Goal: Information Seeking & Learning: Learn about a topic

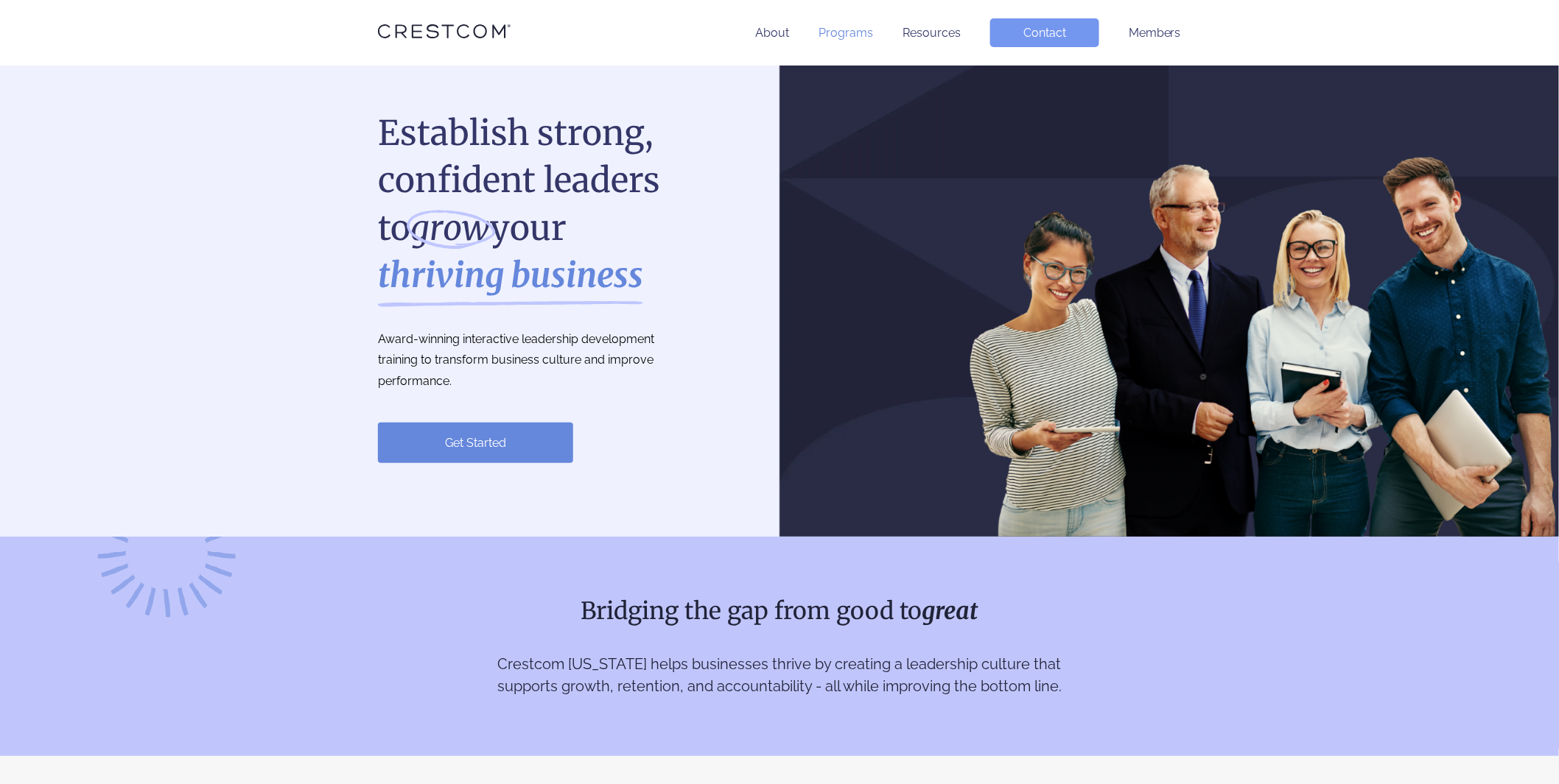
click at [836, 37] on link "Programs" at bounding box center [846, 32] width 55 height 14
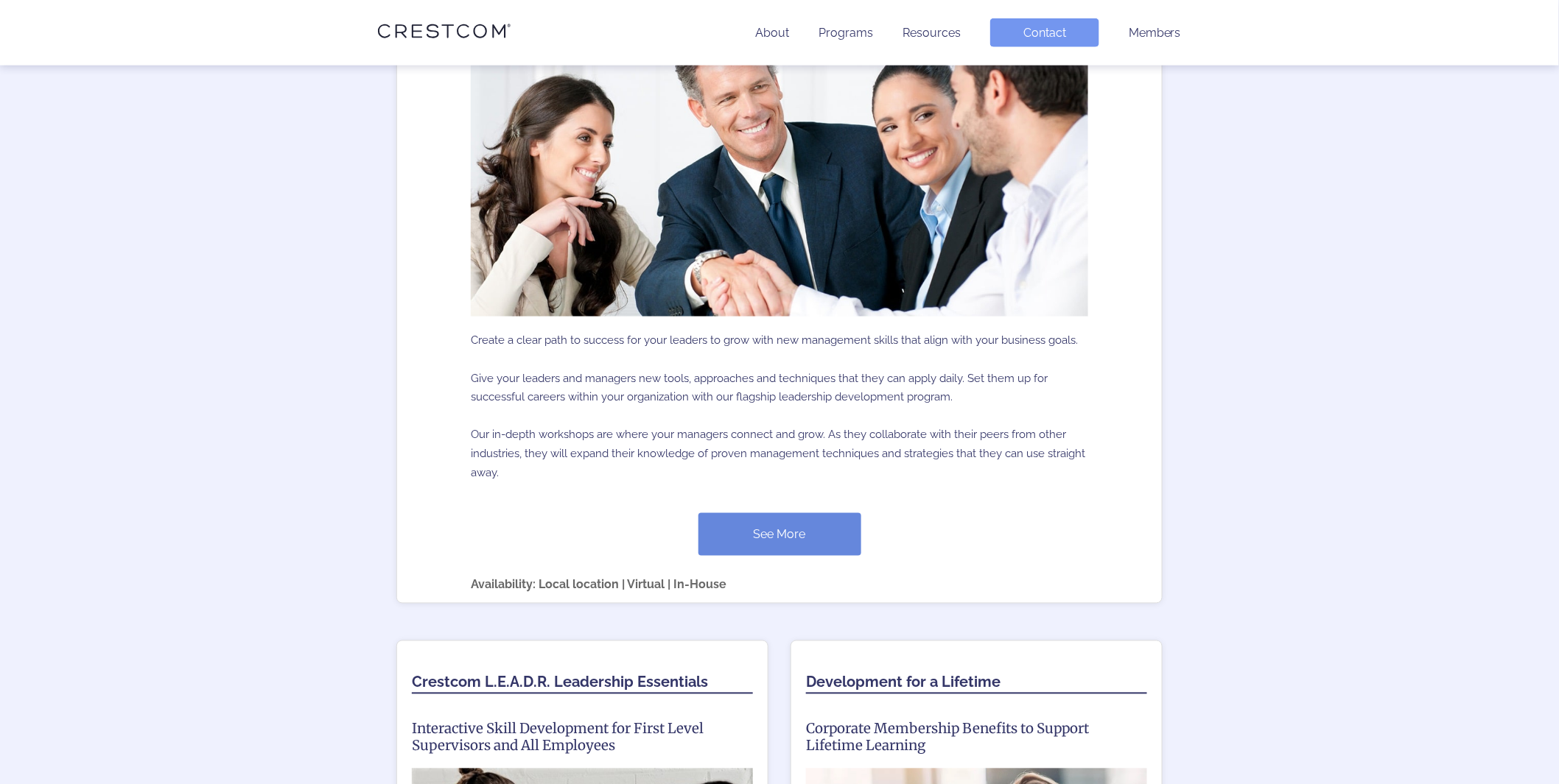
scroll to position [818, 0]
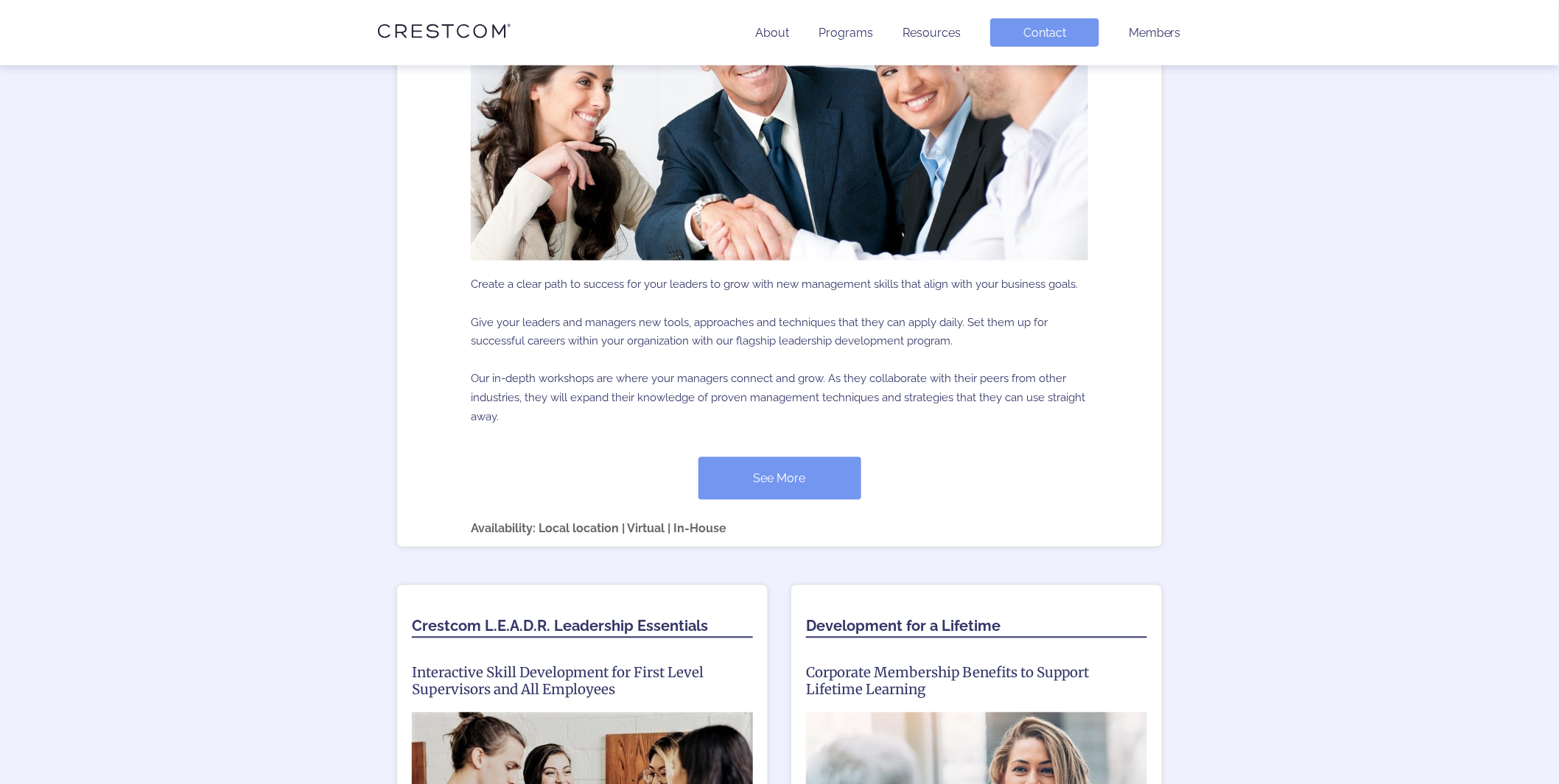
click at [758, 474] on link "See More" at bounding box center [780, 479] width 163 height 43
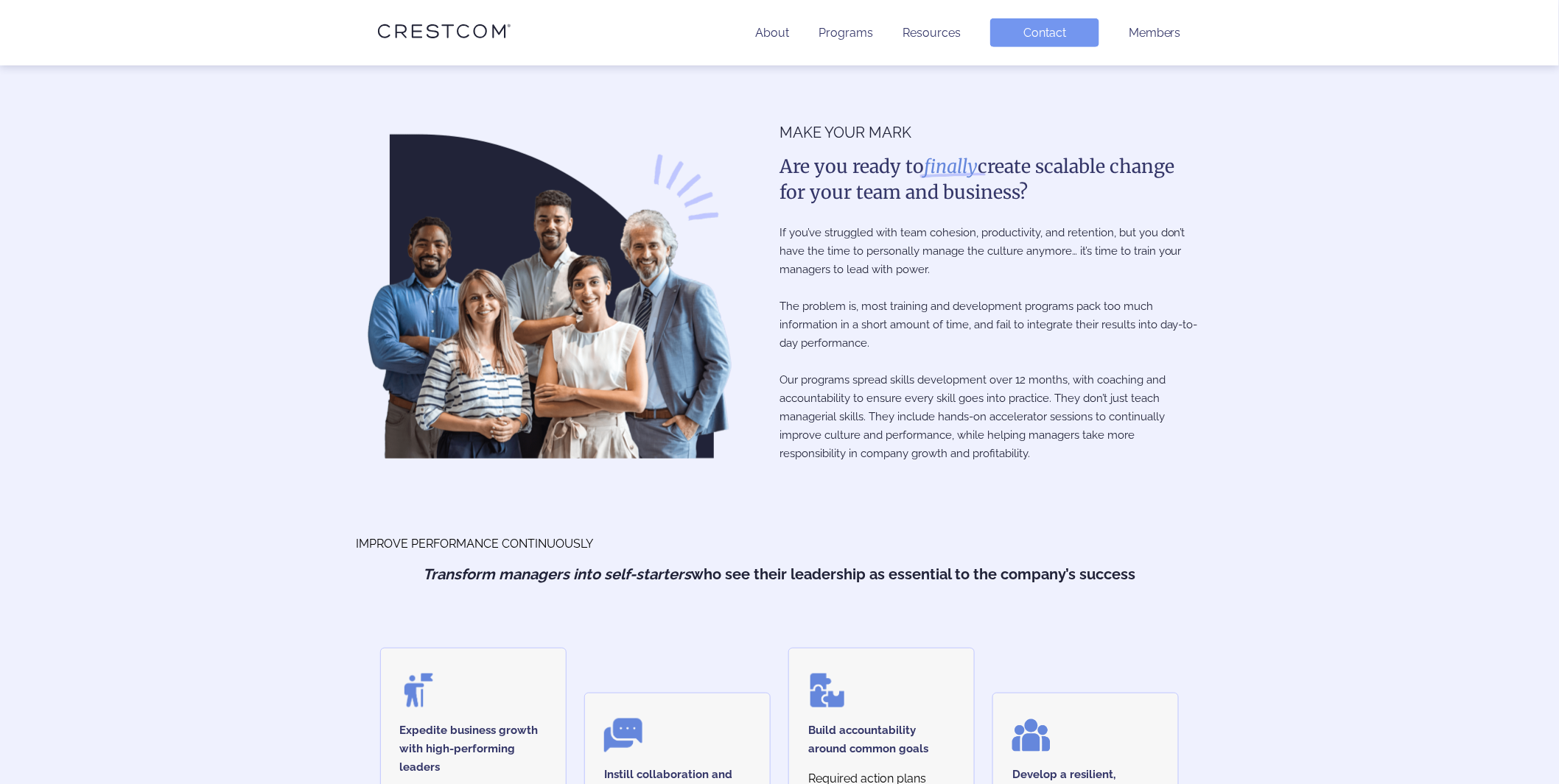
scroll to position [381, 0]
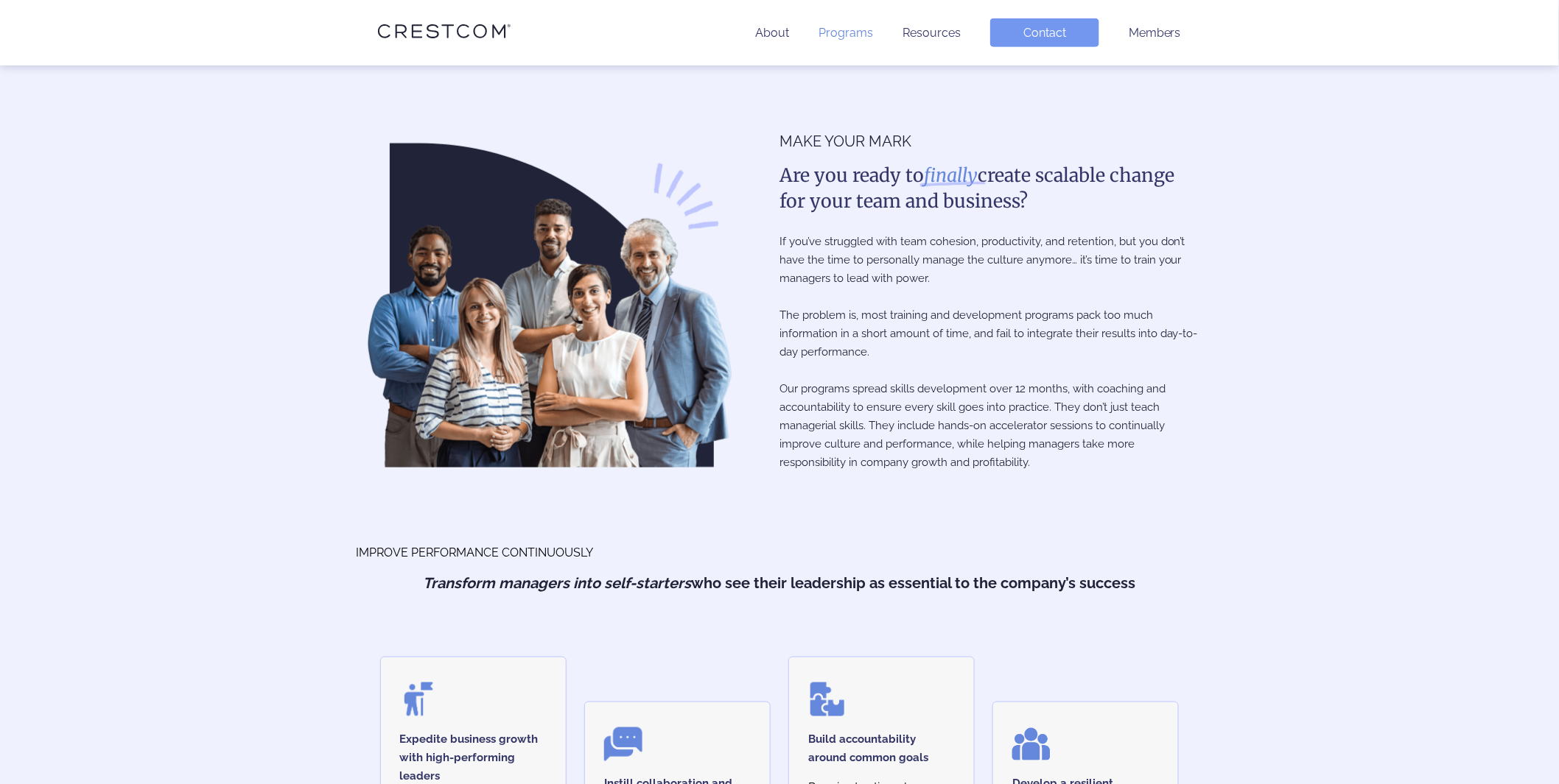
click at [838, 31] on link "Programs" at bounding box center [846, 32] width 55 height 14
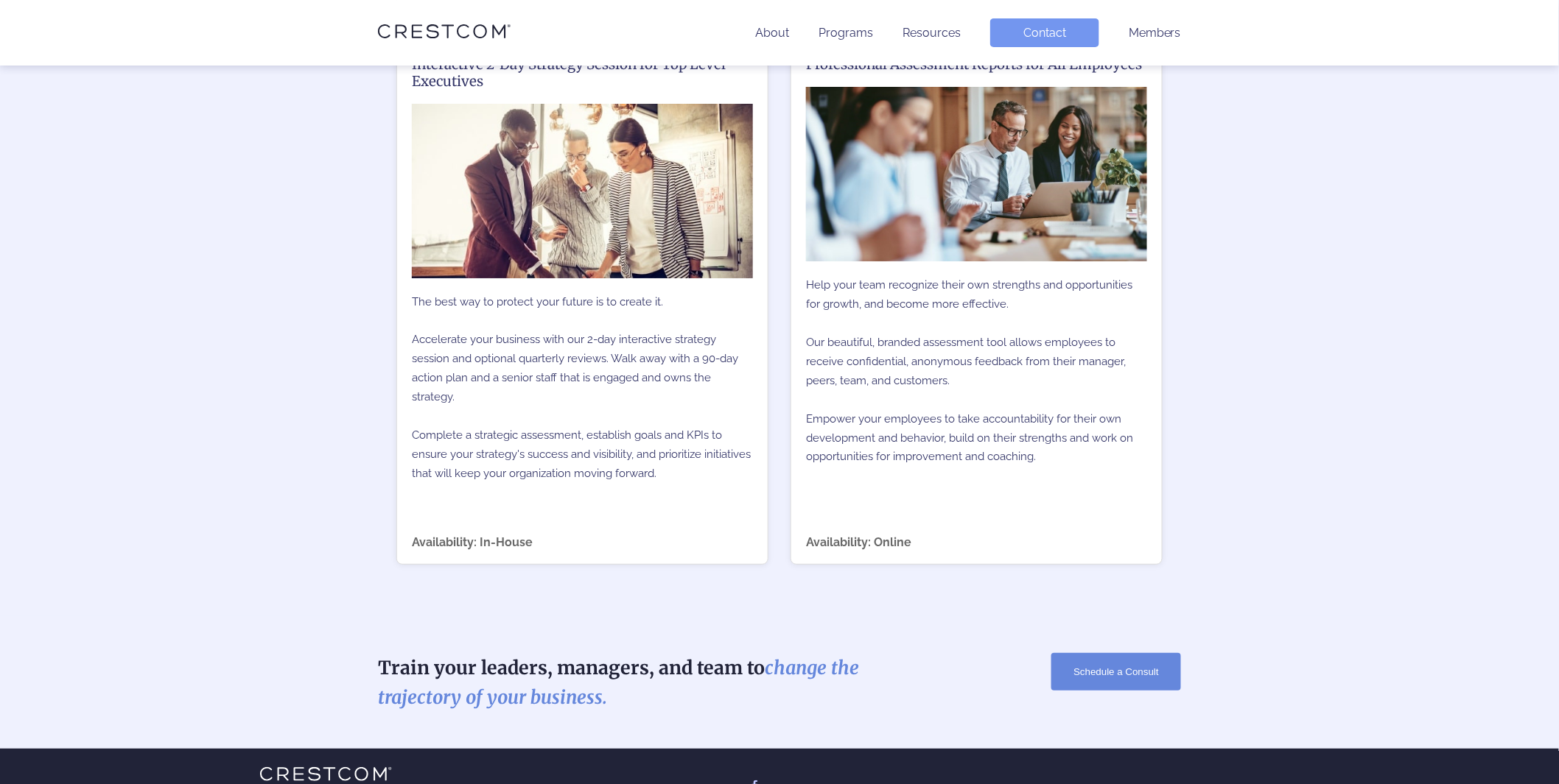
scroll to position [2341, 0]
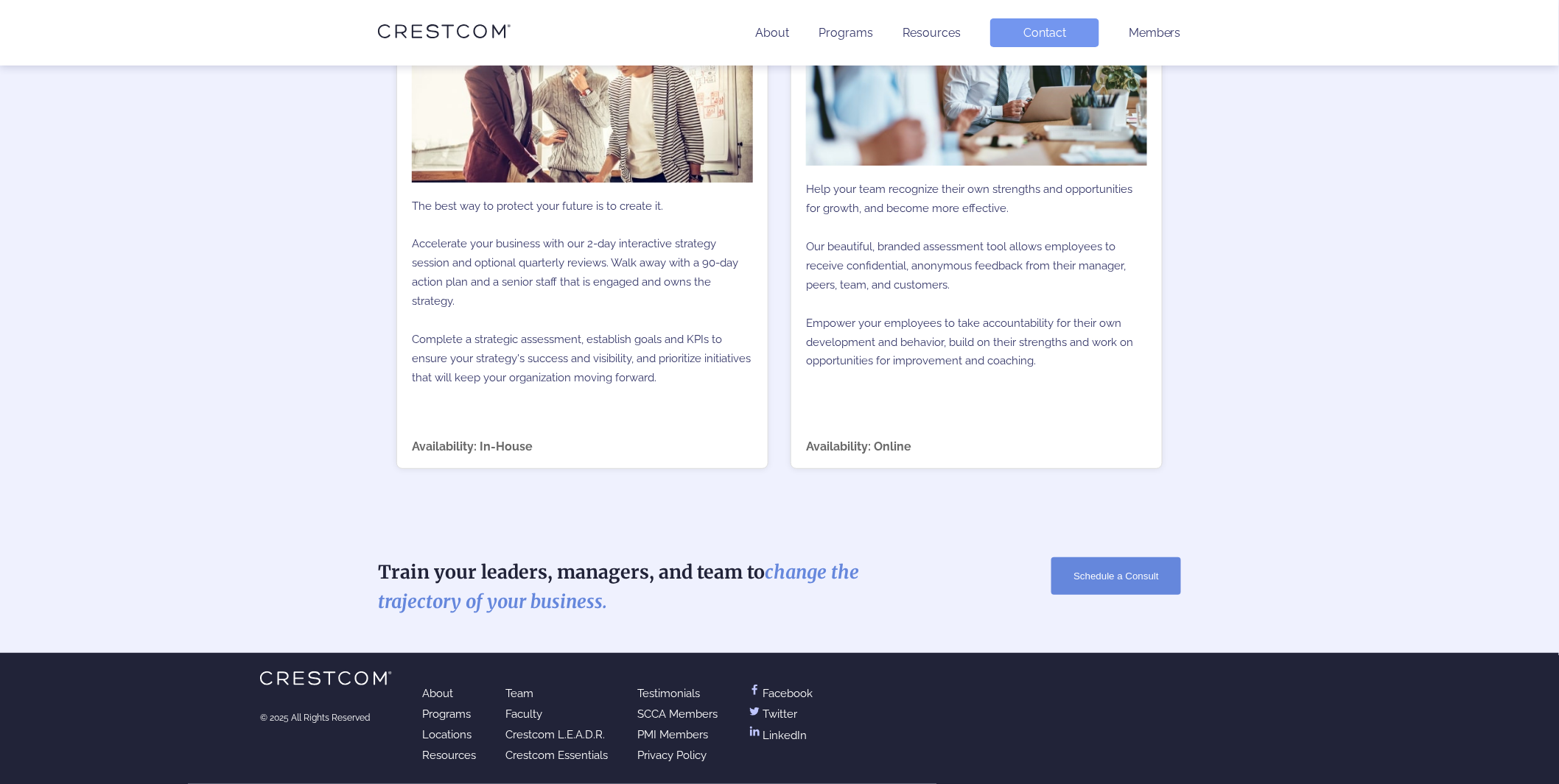
click at [441, 732] on link "Locations" at bounding box center [447, 735] width 50 height 14
